Goal: Navigation & Orientation: Find specific page/section

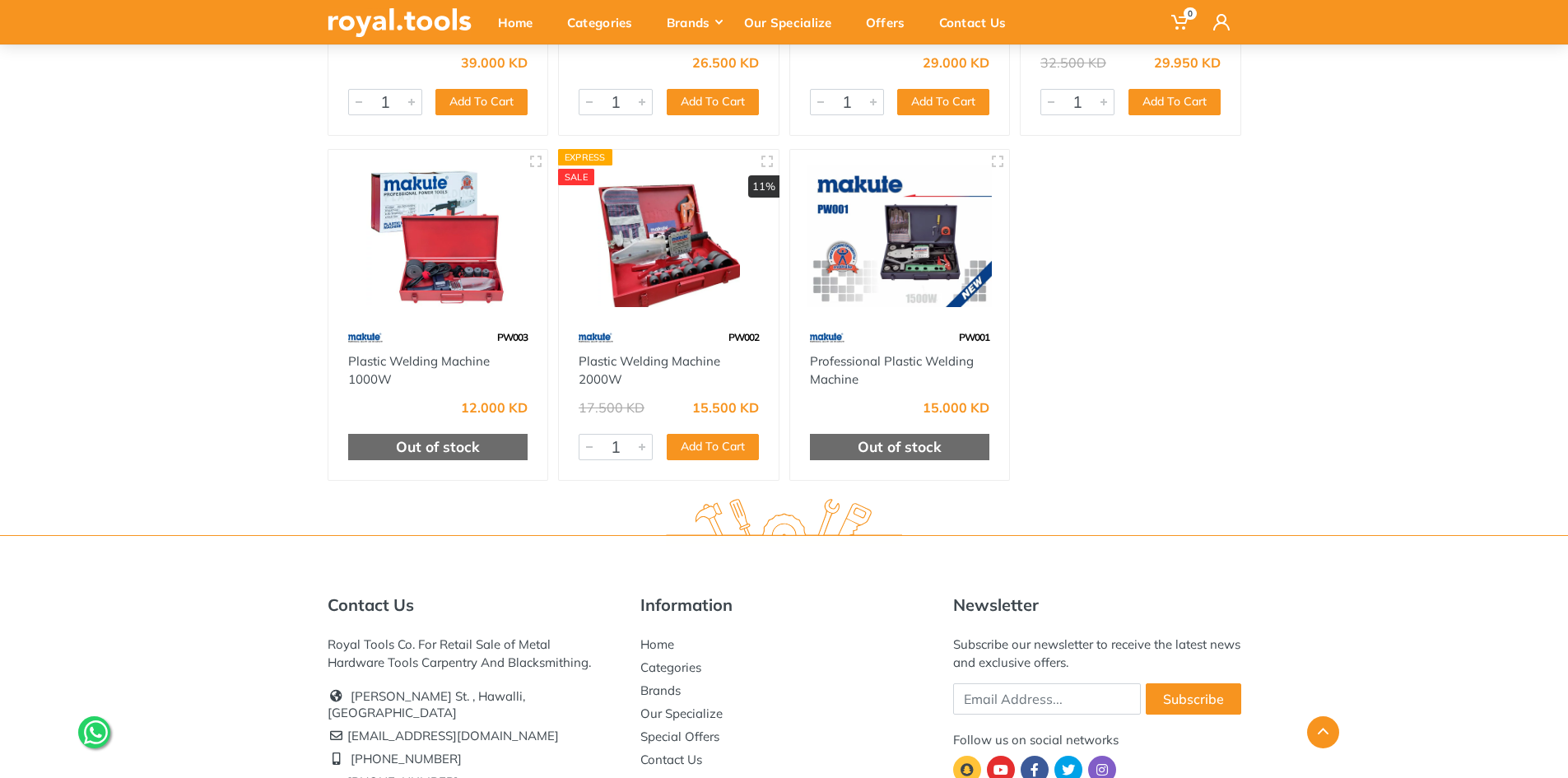
scroll to position [494, 0]
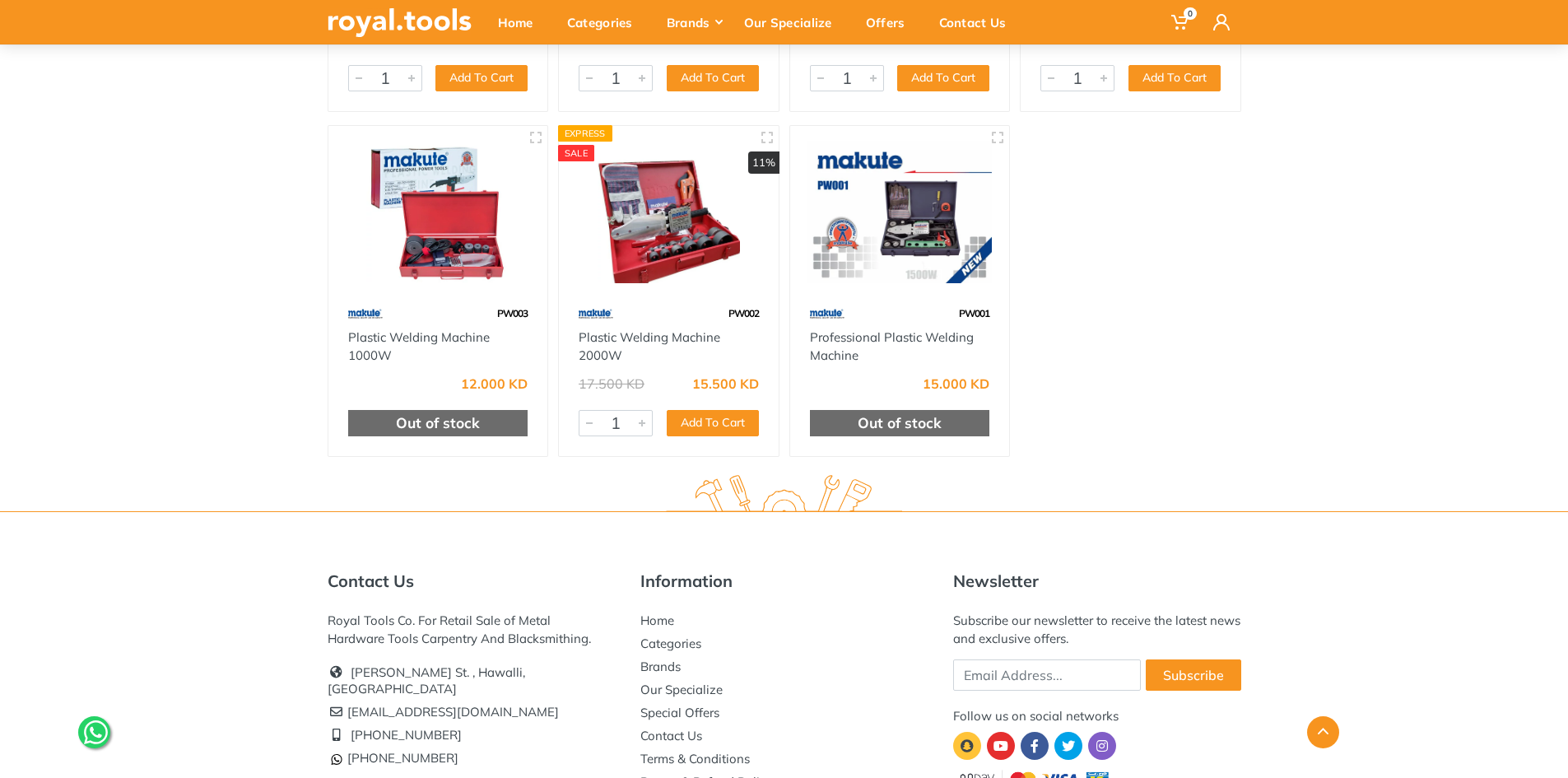
drag, startPoint x: 454, startPoint y: 305, endPoint x: 409, endPoint y: 221, distance: 95.3
click at [409, 221] on img at bounding box center [438, 211] width 190 height 143
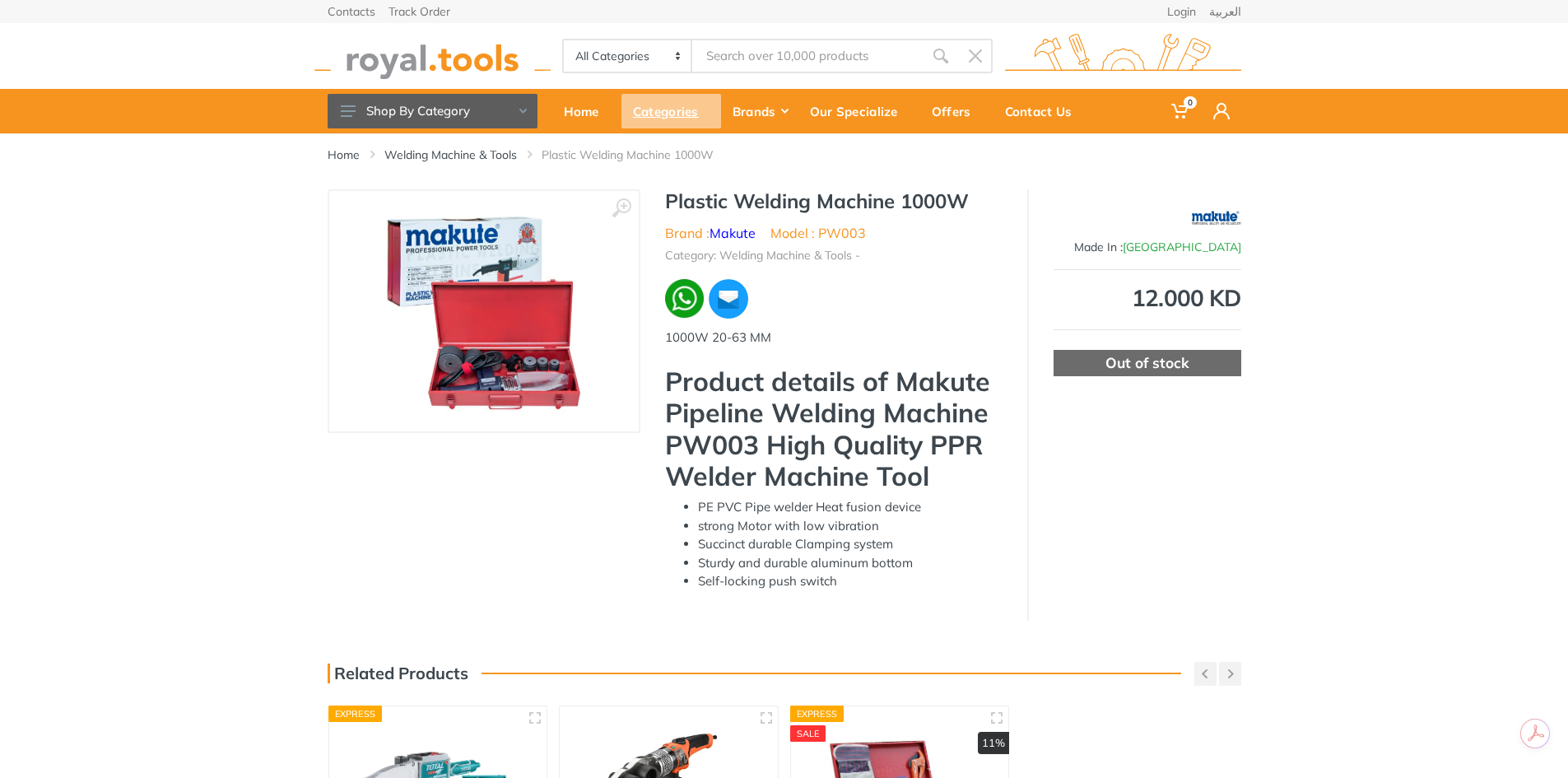
click at [663, 121] on div "Categories" at bounding box center [672, 111] width 99 height 34
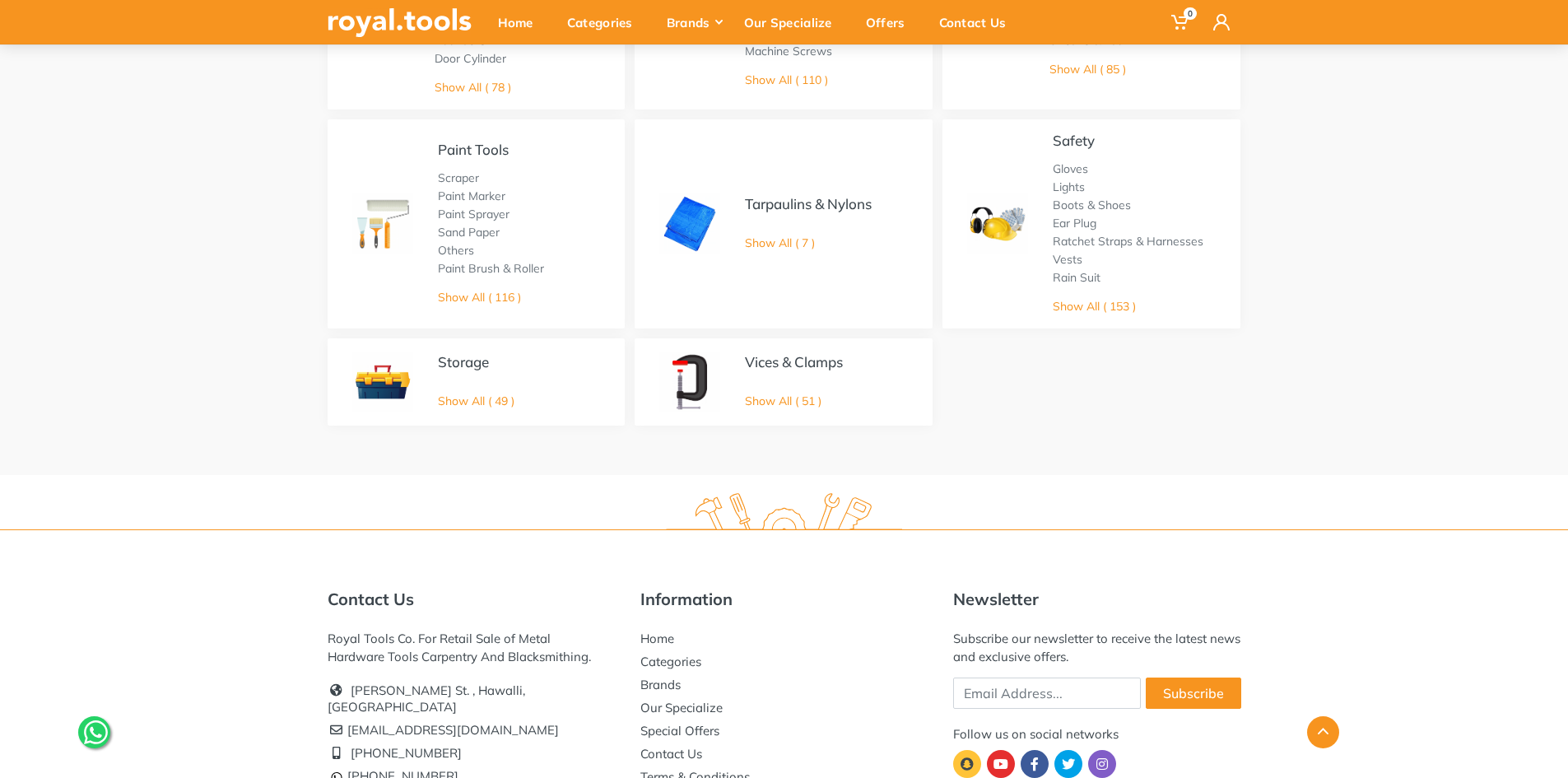
scroll to position [1124, 0]
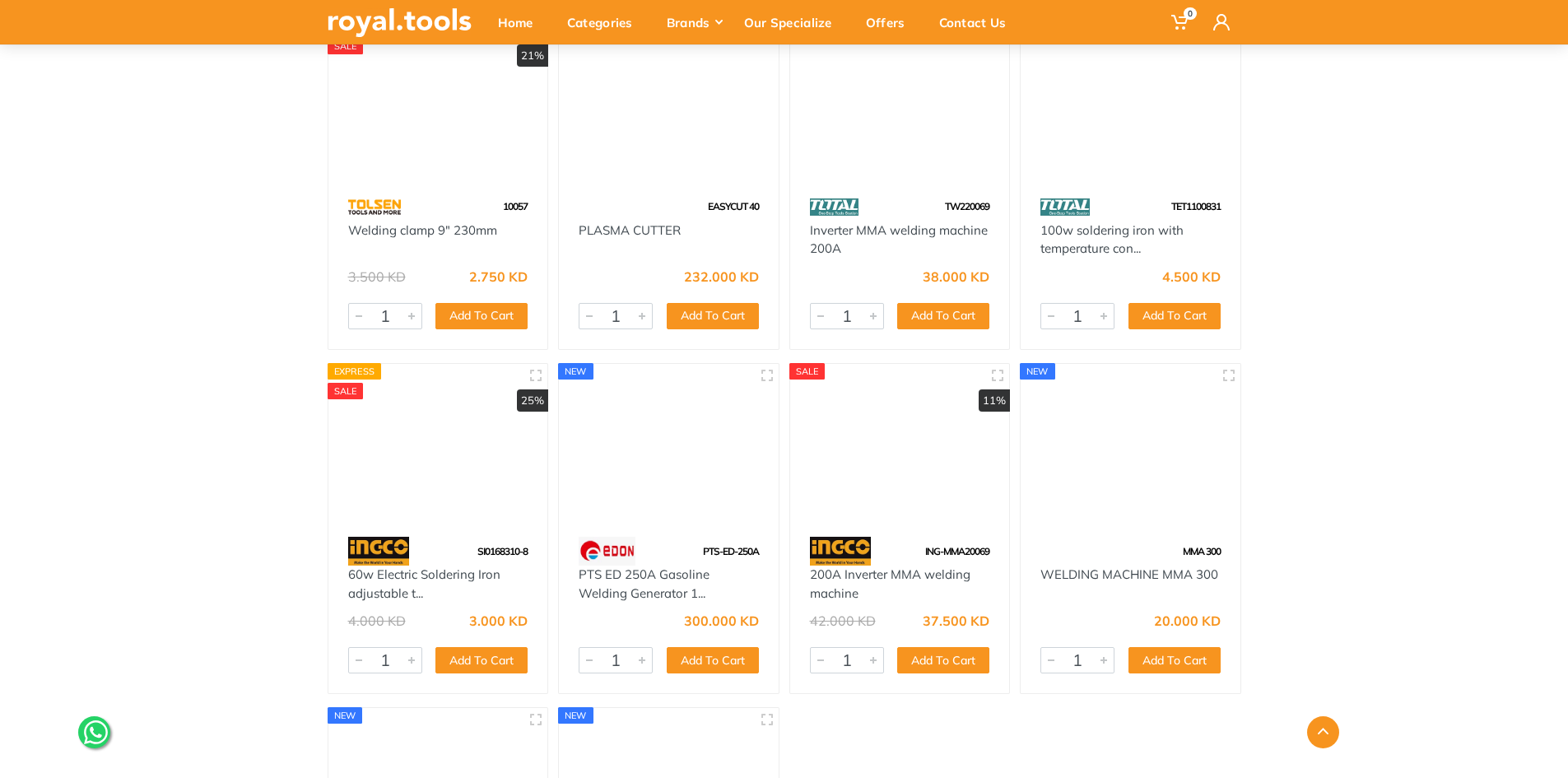
scroll to position [9221, 0]
